Goal: Information Seeking & Learning: Stay updated

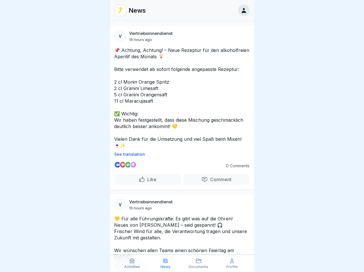
click at [180, 157] on p "See translation" at bounding box center [182, 154] width 136 height 5
click at [213, 182] on p "Comment" at bounding box center [220, 180] width 24 height 6
click at [132, 263] on icon at bounding box center [132, 261] width 6 height 6
click at [166, 263] on icon at bounding box center [166, 261] width 6 height 6
click at [199, 263] on icon at bounding box center [199, 261] width 6 height 6
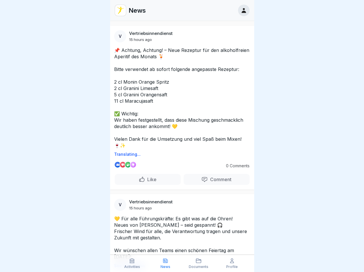
click at [232, 263] on icon at bounding box center [232, 261] width 6 height 6
